Goal: Information Seeking & Learning: Learn about a topic

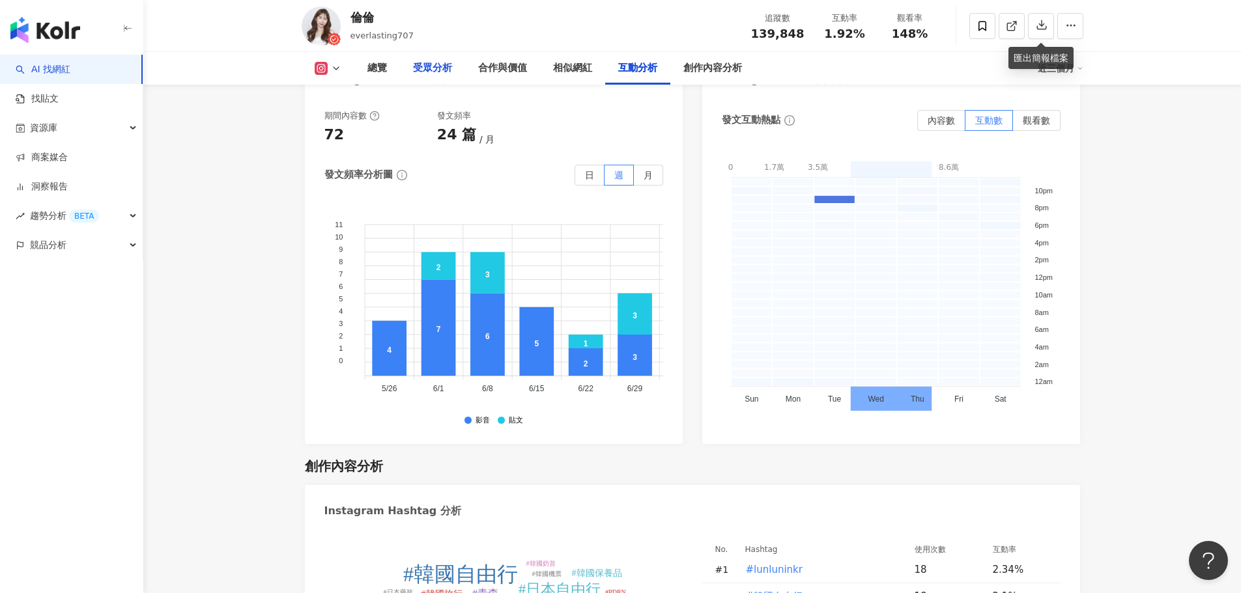
click at [416, 73] on div "受眾分析" at bounding box center [432, 69] width 39 height 16
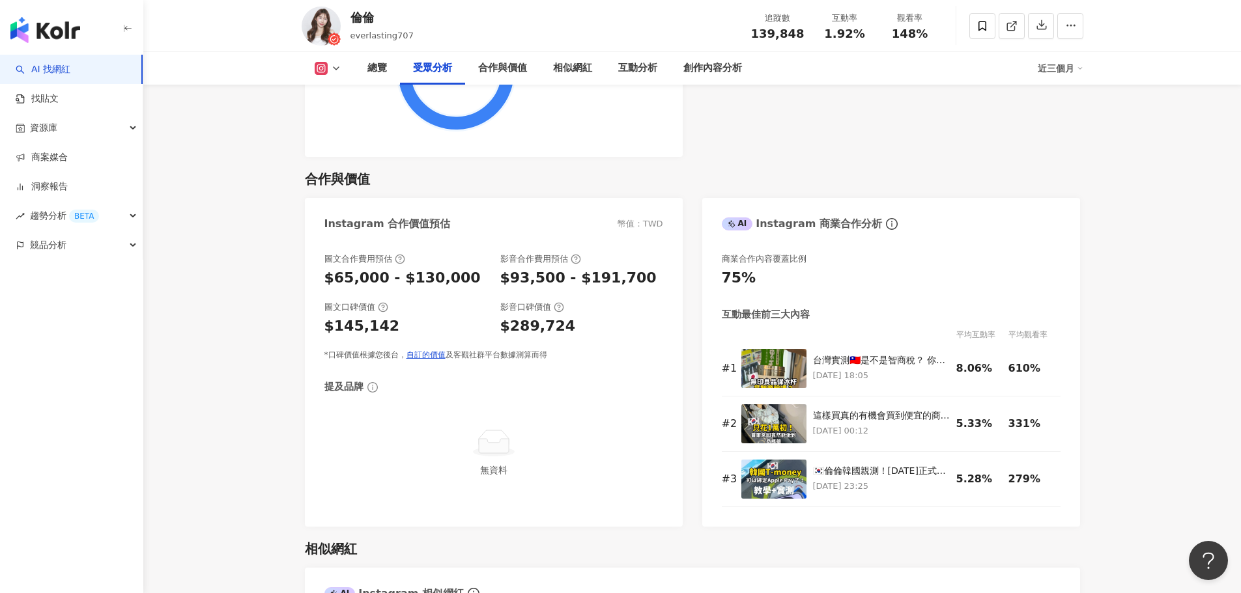
scroll to position [1710, 0]
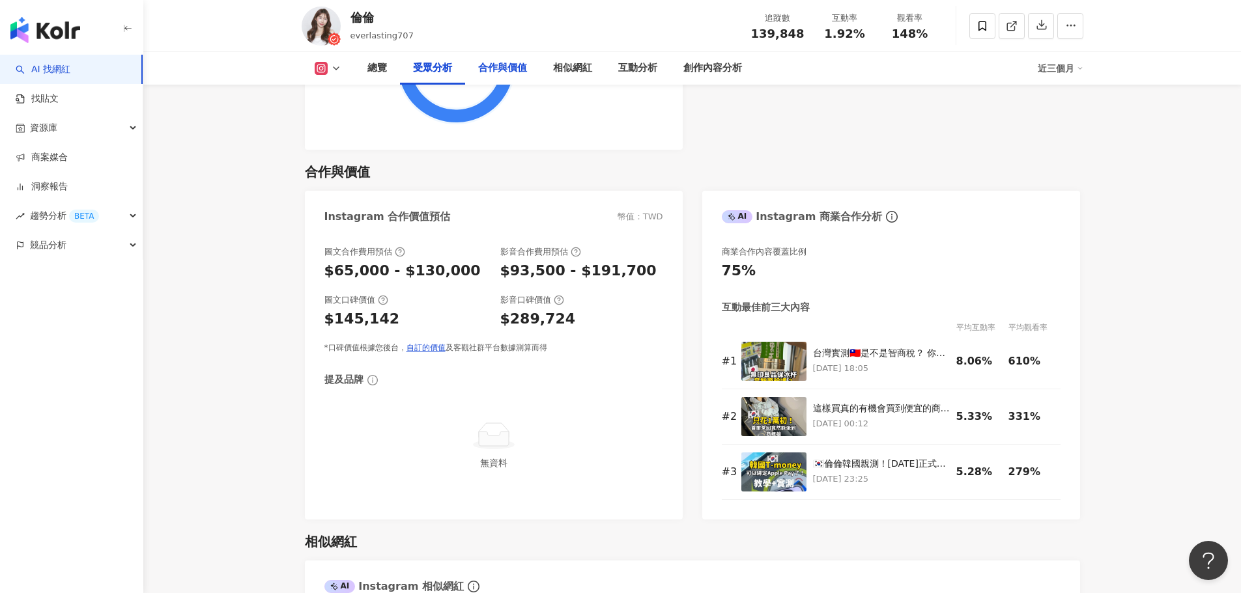
click at [495, 72] on div "合作與價值" at bounding box center [502, 69] width 49 height 16
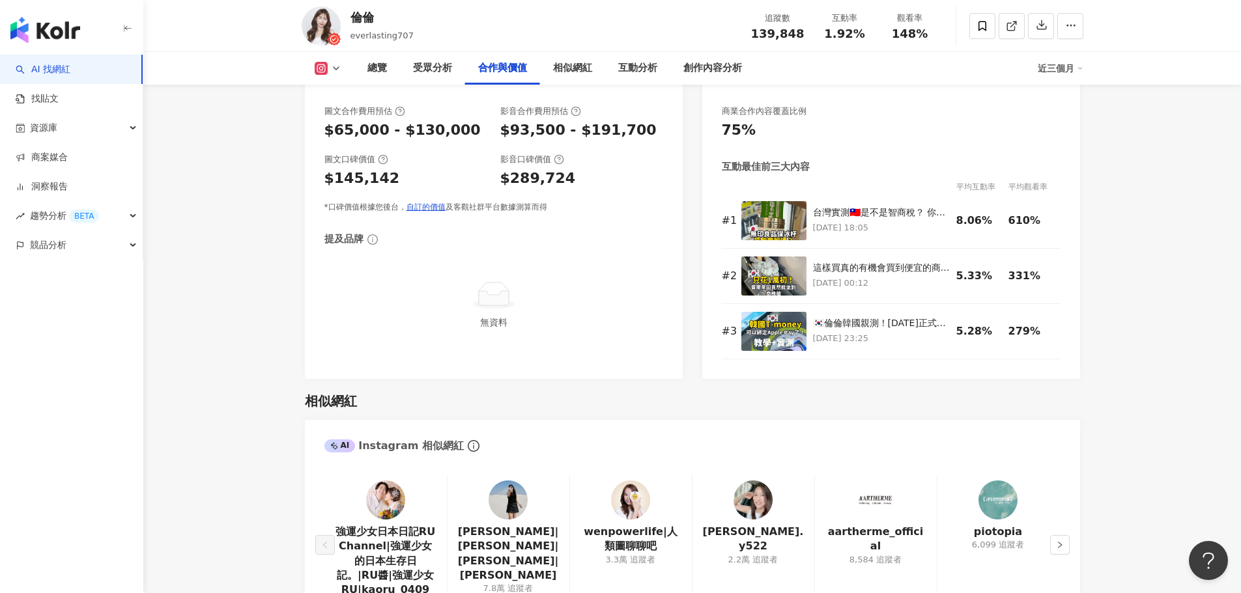
scroll to position [1515, 0]
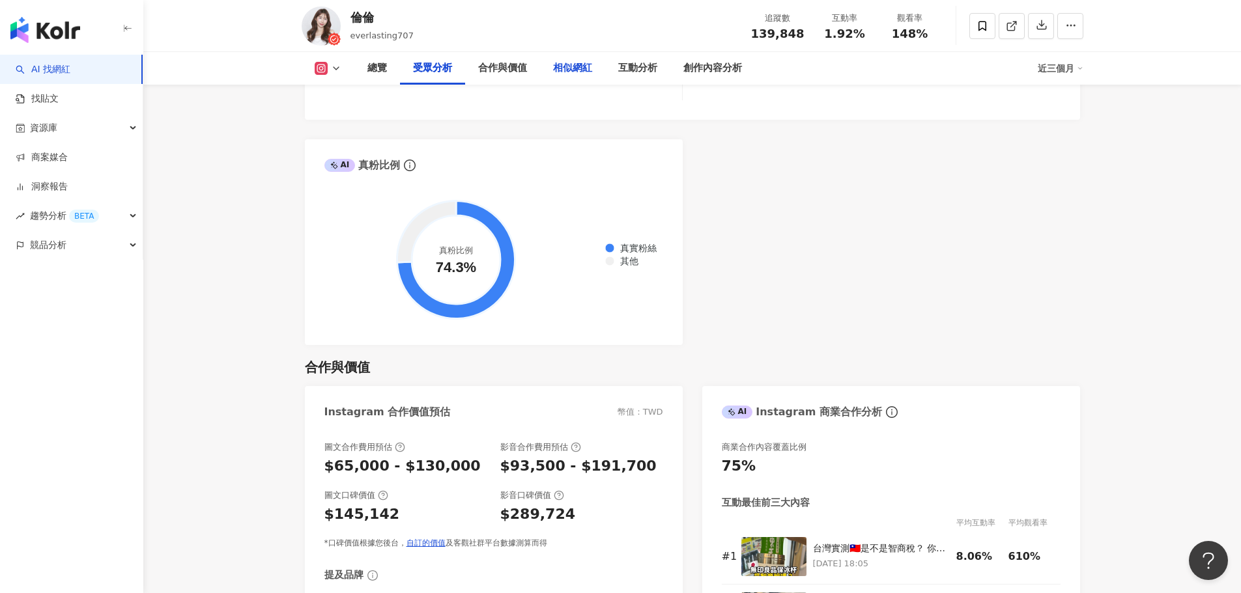
click at [574, 72] on div "相似網紅" at bounding box center [572, 69] width 39 height 16
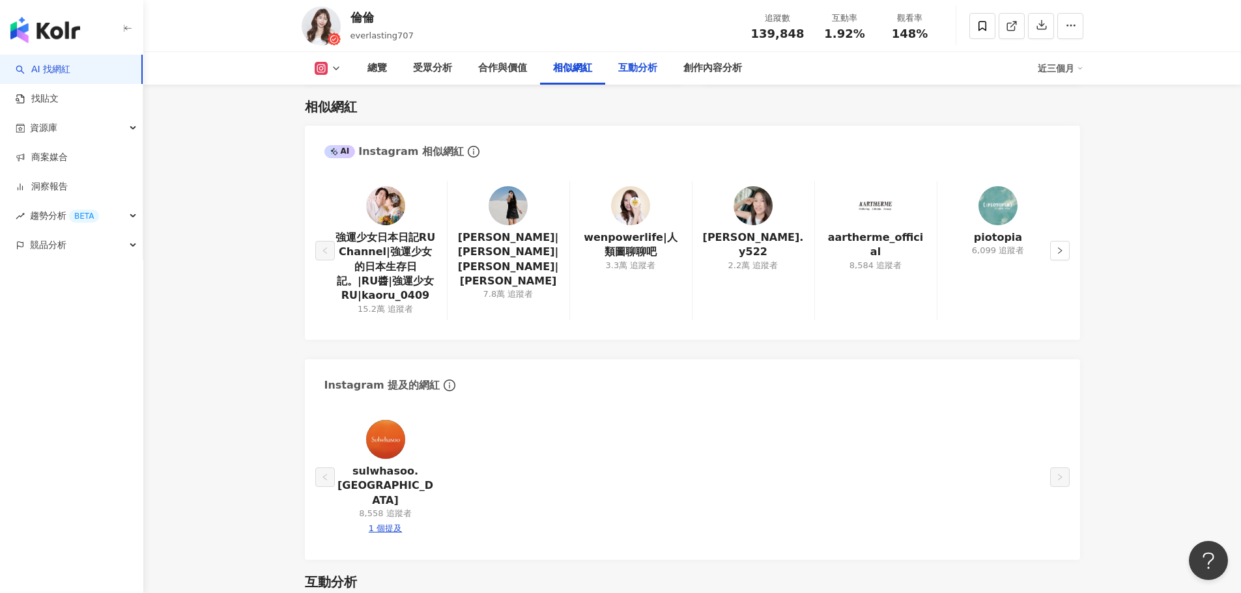
click at [647, 76] on div "互動分析" at bounding box center [637, 69] width 39 height 16
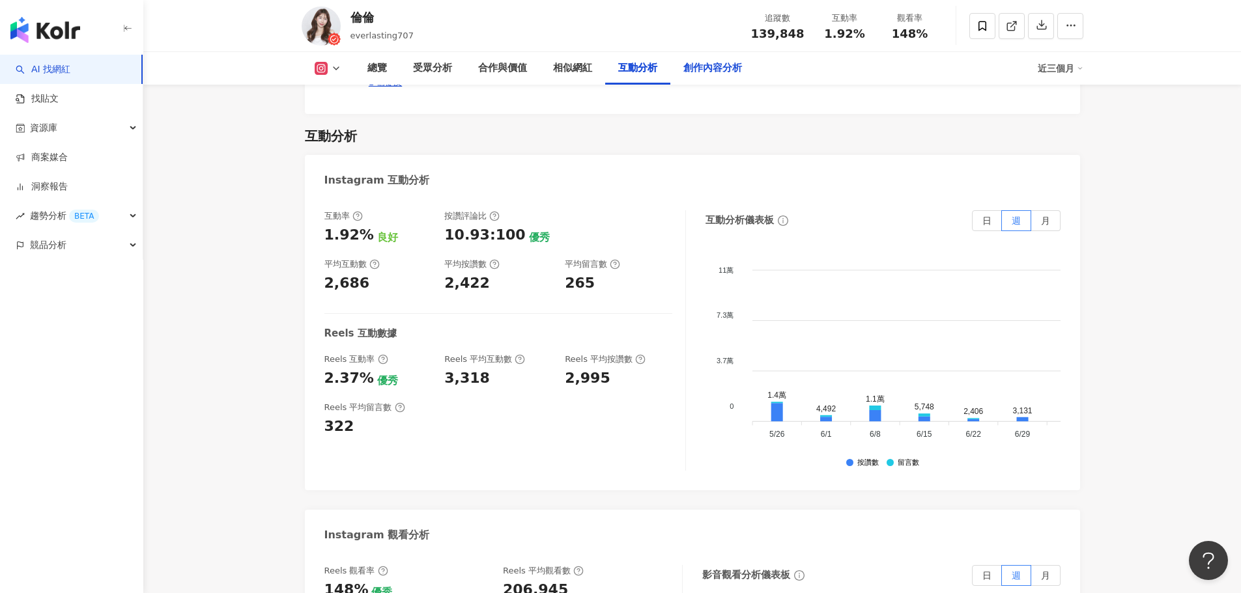
click at [716, 70] on div "創作內容分析" at bounding box center [712, 69] width 59 height 16
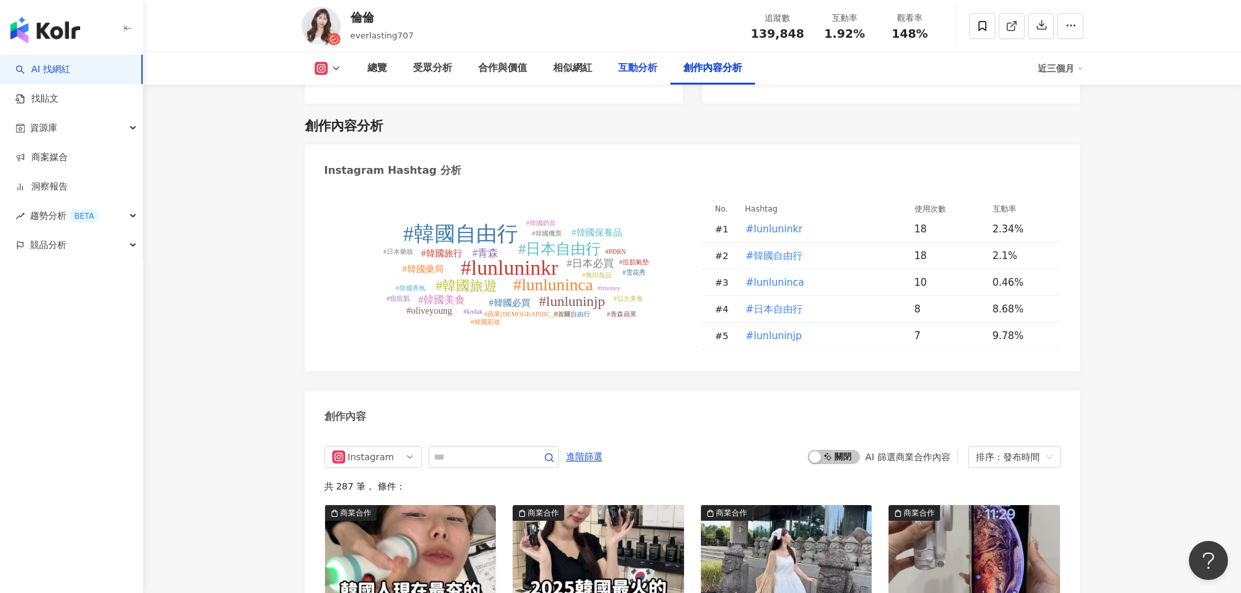
click at [632, 73] on div "互動分析" at bounding box center [637, 69] width 39 height 16
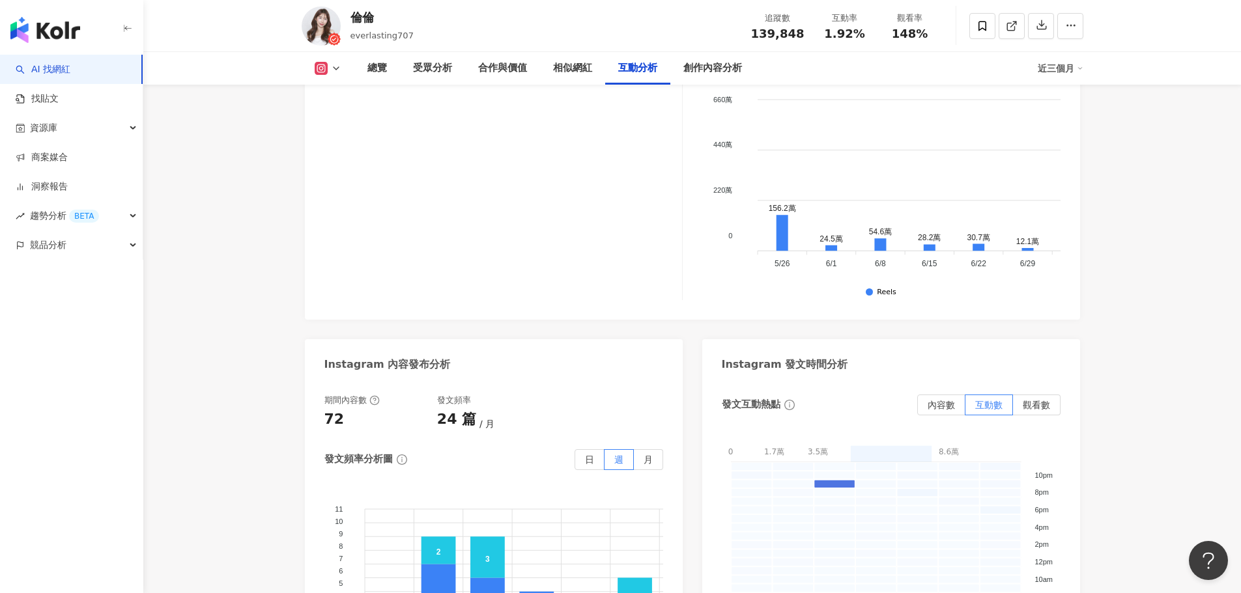
scroll to position [2917, 0]
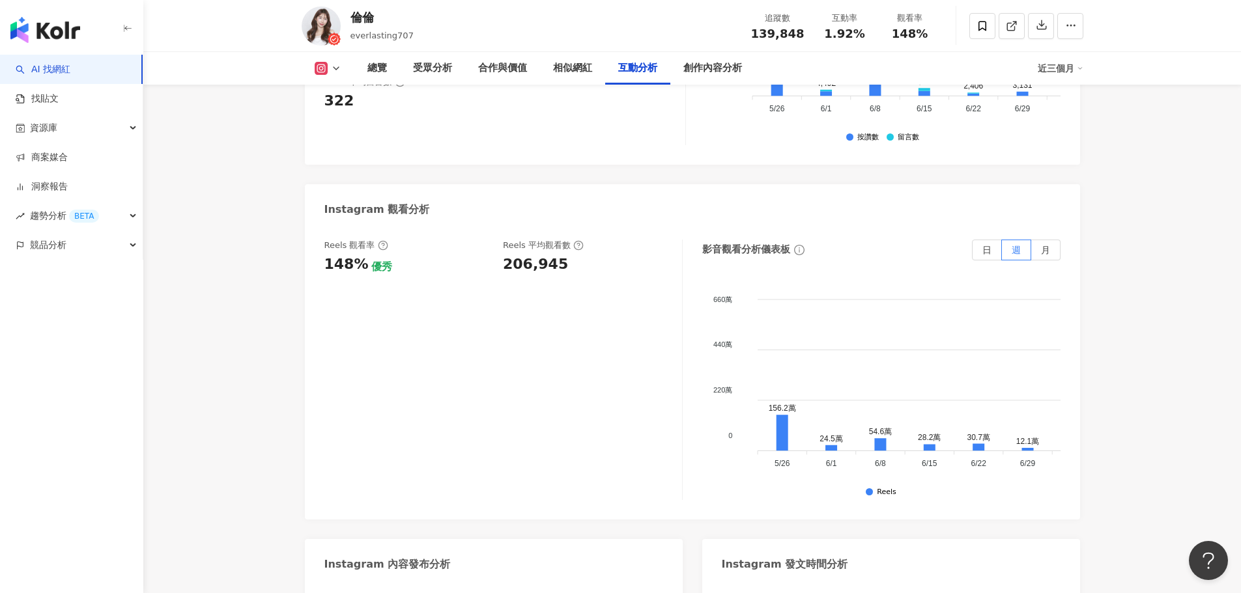
click at [323, 67] on icon at bounding box center [320, 68] width 7 height 7
click at [332, 125] on button "Facebook" at bounding box center [348, 122] width 78 height 18
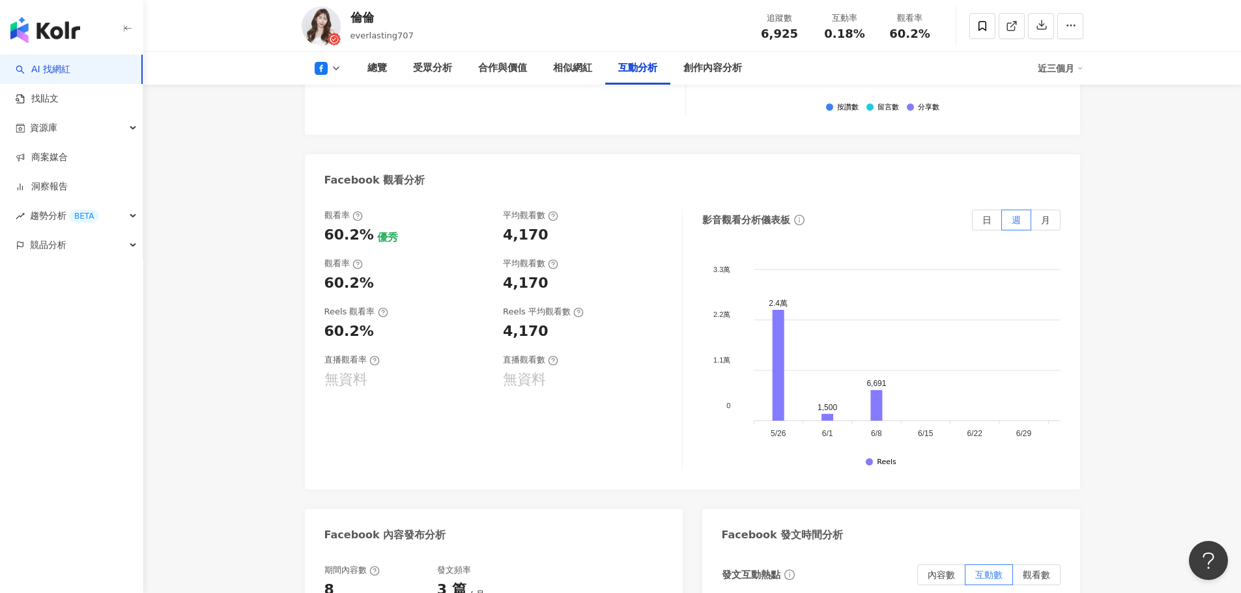
scroll to position [2421, 0]
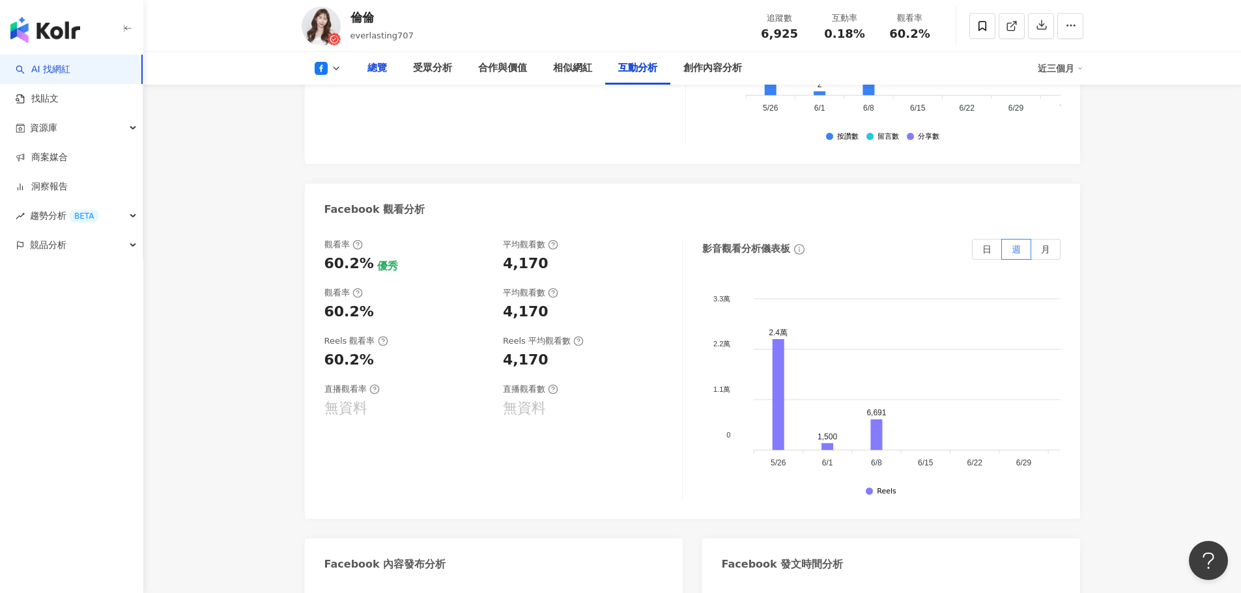
click at [367, 68] on div "總覽" at bounding box center [377, 69] width 20 height 16
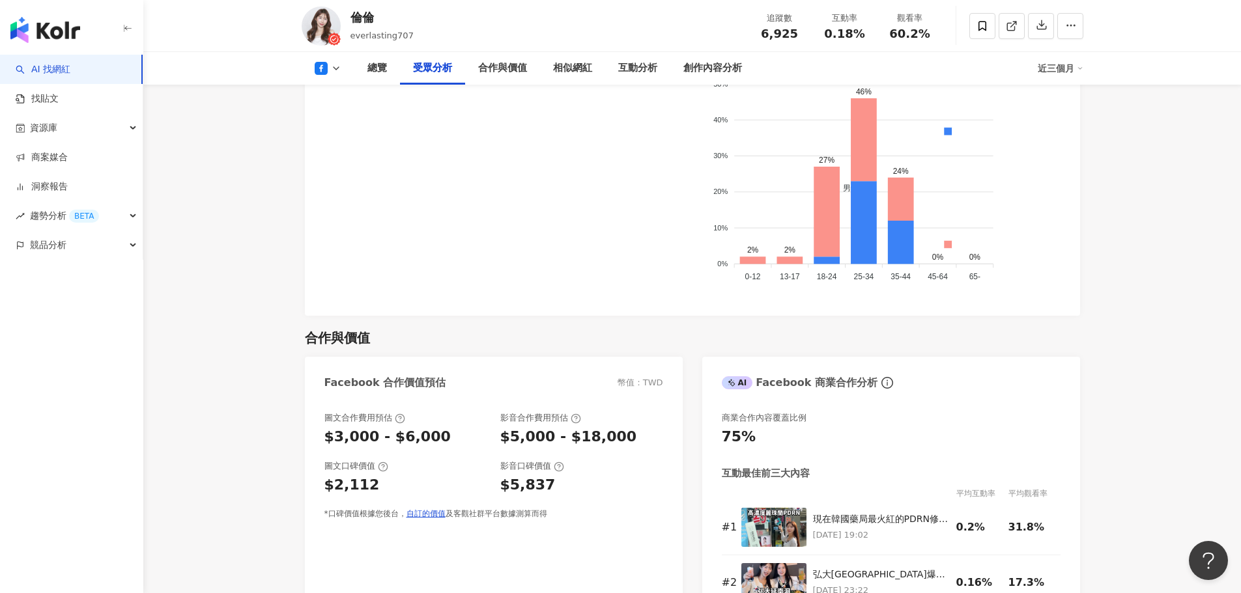
scroll to position [1448, 0]
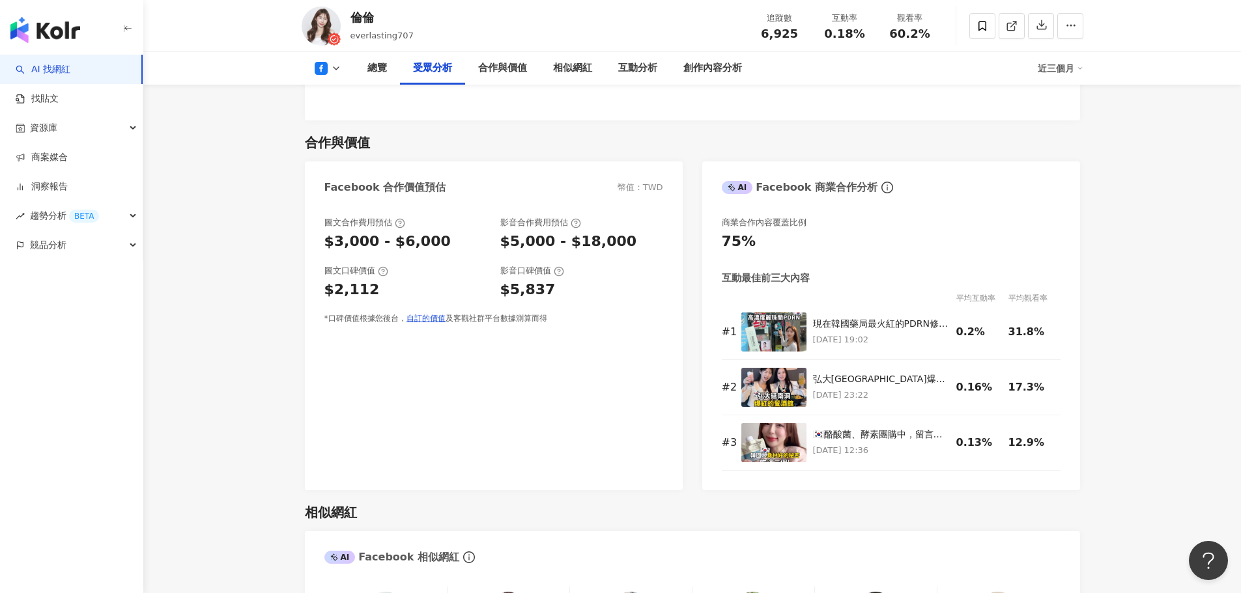
drag, startPoint x: 262, startPoint y: 120, endPoint x: 430, endPoint y: 1, distance: 206.0
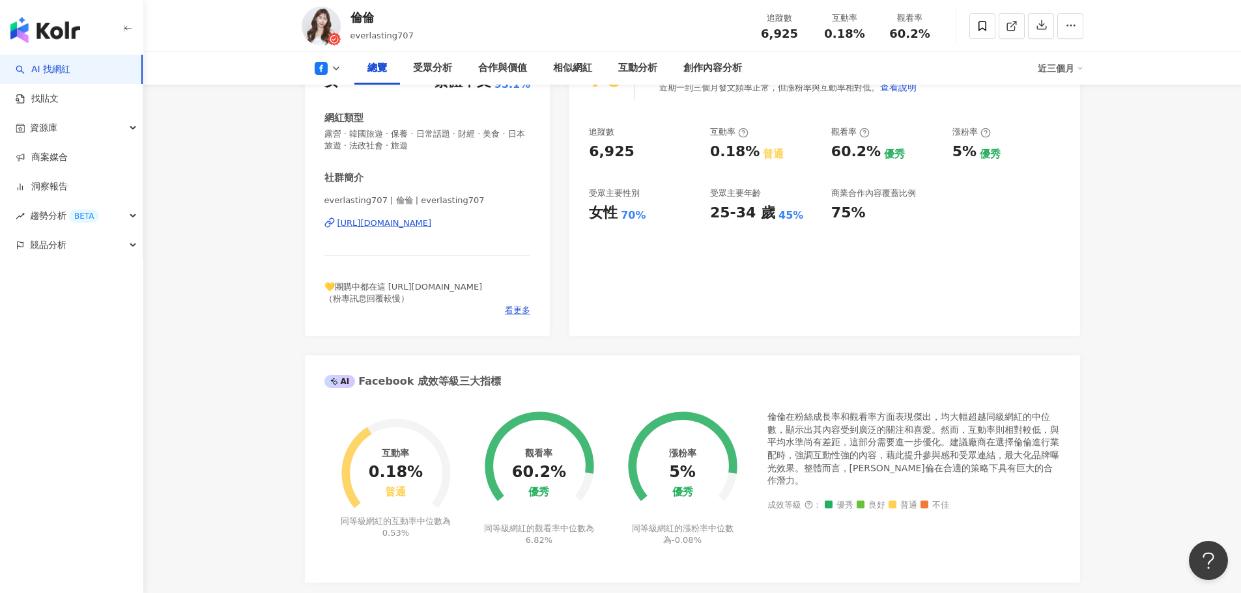
scroll to position [15, 0]
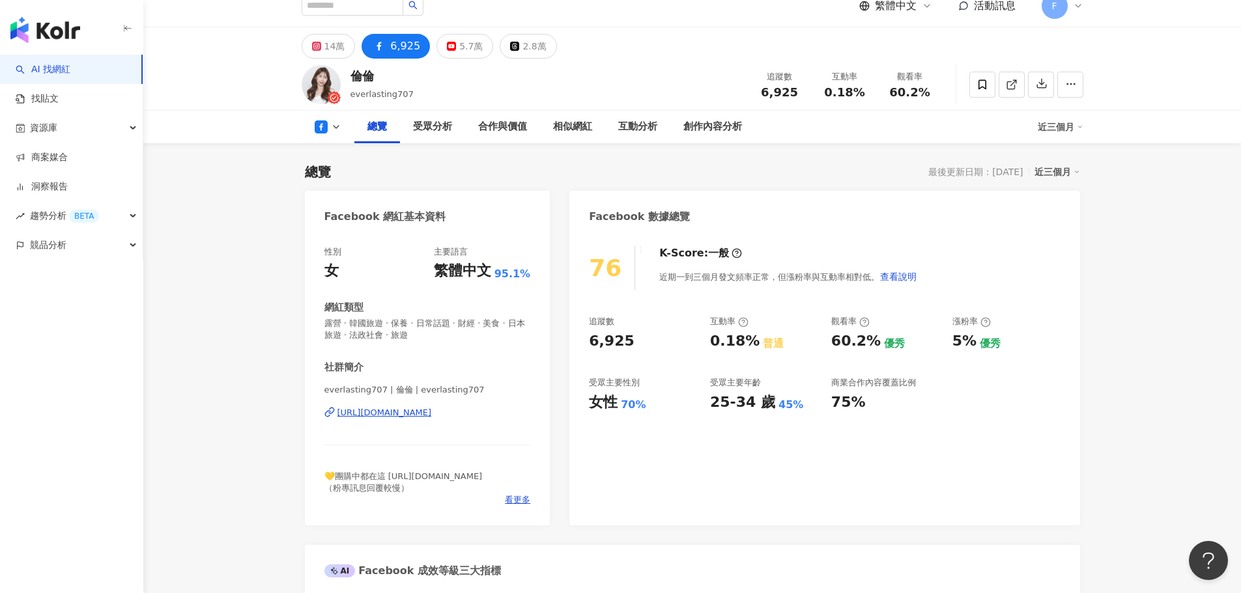
click at [330, 134] on div "總覽 受眾分析 合作與價值 相似網紅 互動分析 創作內容分析 近三個月" at bounding box center [692, 127] width 781 height 33
click at [334, 127] on polyline at bounding box center [335, 127] width 5 height 3
click at [349, 213] on button "YouTube" at bounding box center [348, 211] width 78 height 18
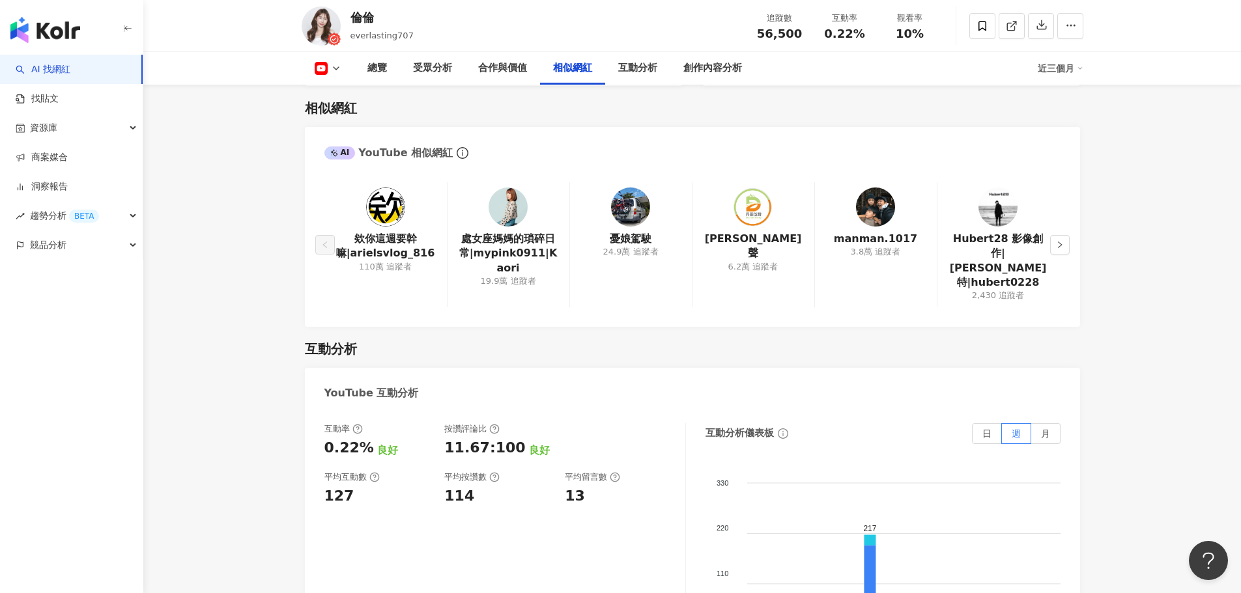
scroll to position [1643, 0]
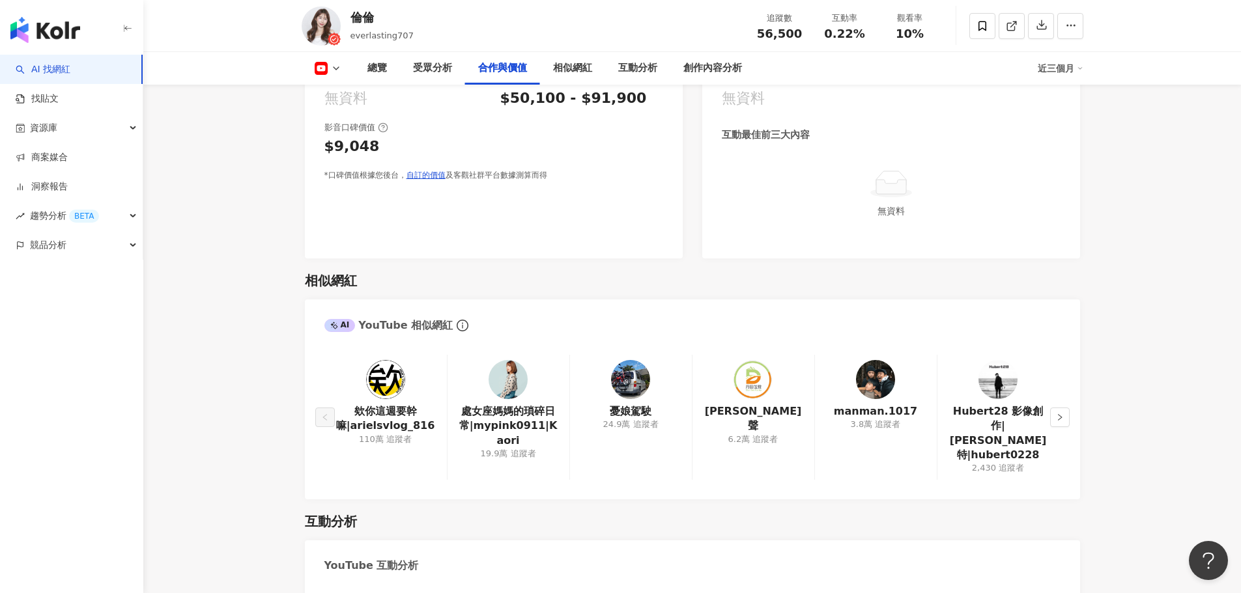
click at [333, 61] on div "總覽 受眾分析 合作與價值 相似網紅 互動分析 創作內容分析 近三個月" at bounding box center [692, 68] width 781 height 33
click at [331, 69] on icon at bounding box center [336, 68] width 10 height 10
click at [335, 107] on li "Instagram" at bounding box center [349, 92] width 94 height 30
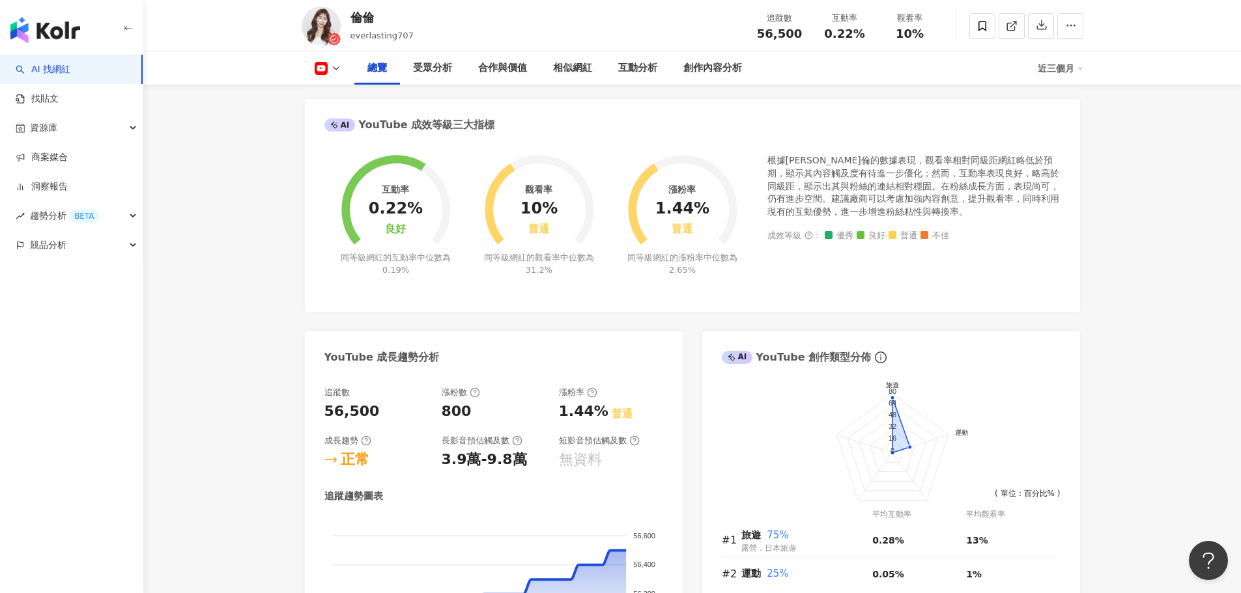
scroll to position [210, 0]
